Goal: Find specific page/section: Find specific page/section

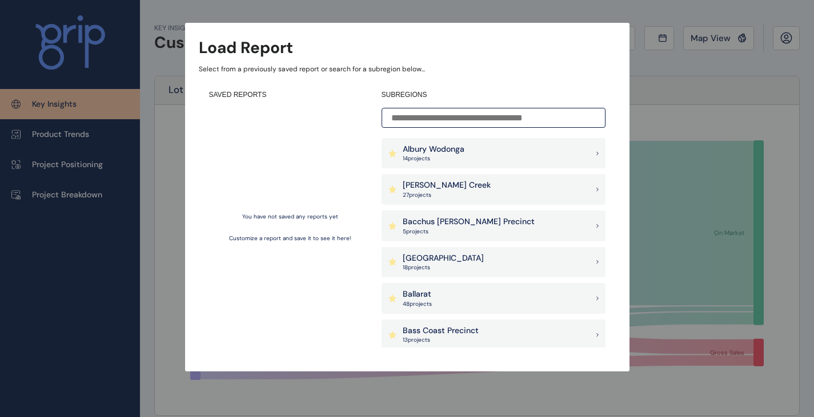
click at [557, 190] on div "[PERSON_NAME] Creek 27 project s" at bounding box center [493, 189] width 224 height 31
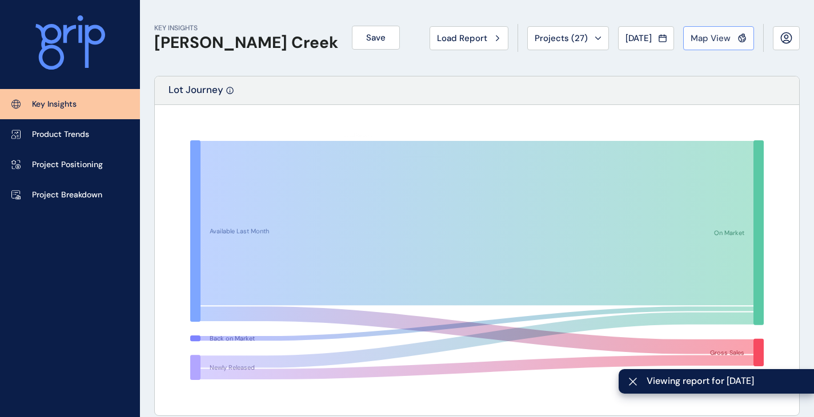
click at [721, 49] on button "Map View" at bounding box center [718, 38] width 71 height 24
